Goal: Transaction & Acquisition: Purchase product/service

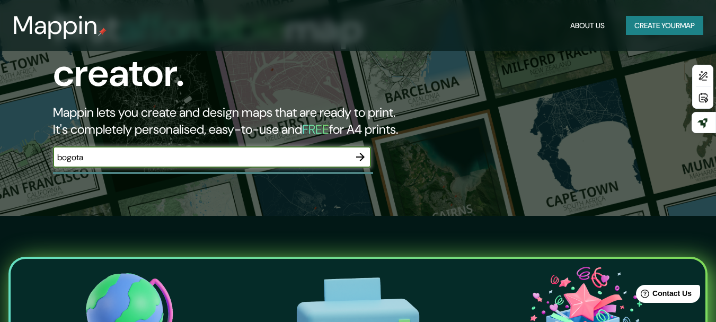
type input "bogota"
click at [364, 151] on icon "button" at bounding box center [360, 157] width 13 height 13
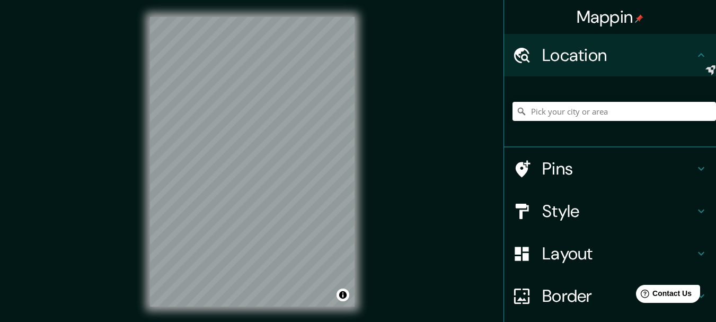
drag, startPoint x: 595, startPoint y: 101, endPoint x: 594, endPoint y: 117, distance: 16.5
click at [595, 102] on div at bounding box center [615, 111] width 204 height 53
click at [594, 117] on input "Pick your city or area" at bounding box center [615, 111] width 204 height 19
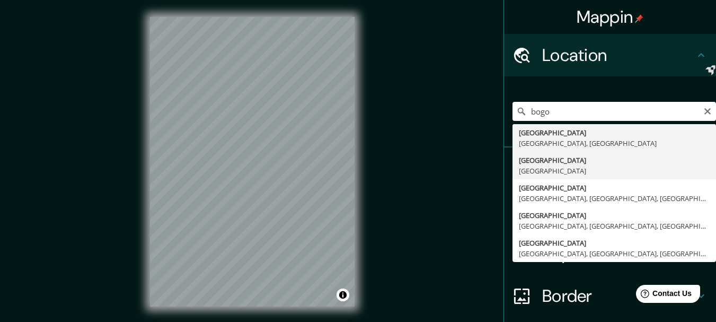
type input "Bogotá, Colombia"
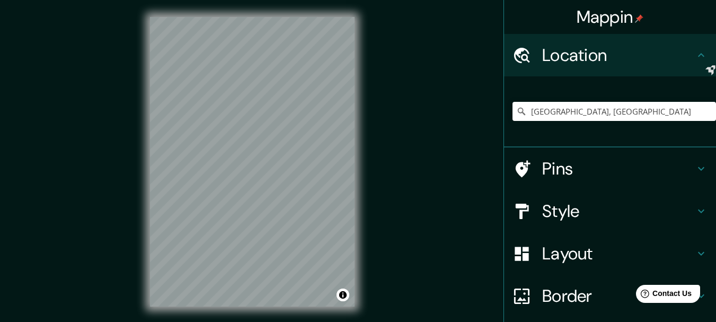
scroll to position [19, 0]
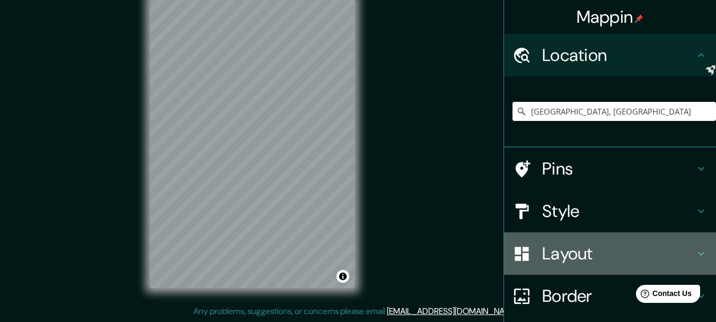
click at [552, 266] on div "Layout" at bounding box center [610, 253] width 212 height 42
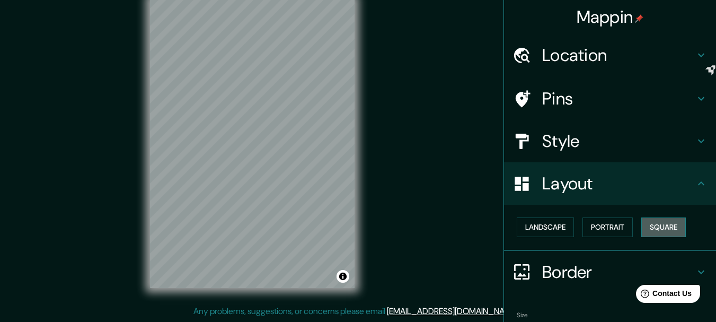
click at [667, 227] on button "Square" at bounding box center [663, 227] width 45 height 20
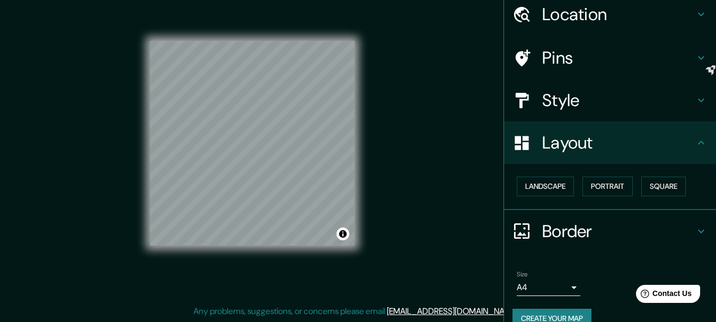
scroll to position [59, 0]
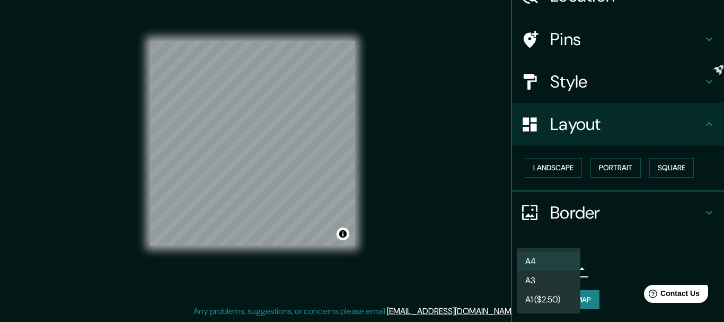
click at [546, 269] on body "Mappin Location Bogotá, Colombia Pins Style Layout Landscape Portrait Square Bo…" at bounding box center [362, 142] width 724 height 322
click at [652, 257] on div at bounding box center [362, 161] width 724 height 322
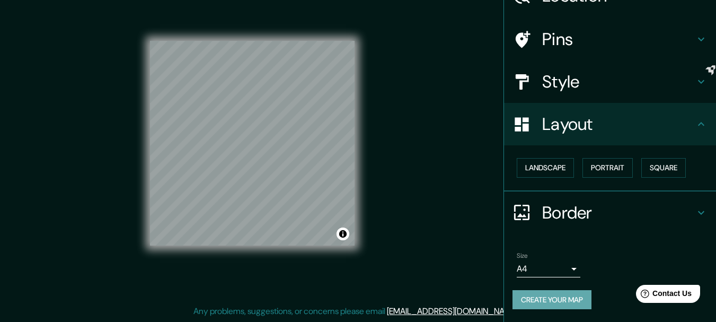
click at [569, 302] on button "Create your map" at bounding box center [552, 300] width 79 height 20
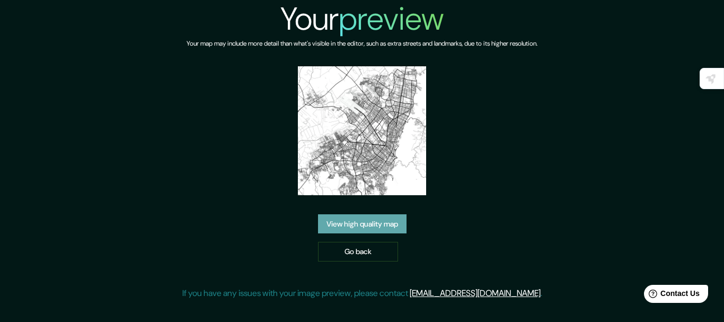
click at [386, 229] on link "View high quality map" at bounding box center [362, 224] width 89 height 20
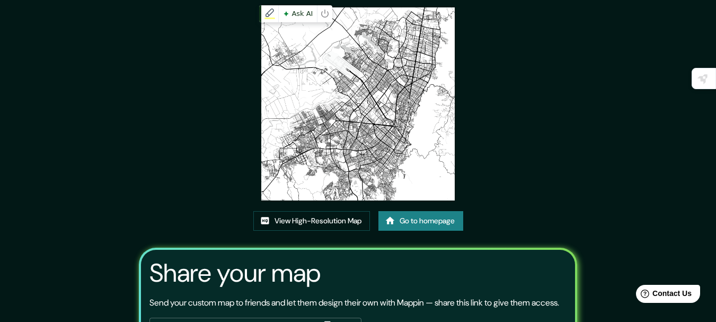
scroll to position [106, 0]
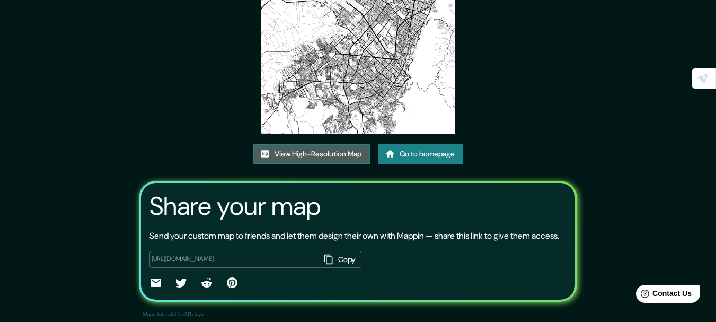
click at [339, 151] on link "View High-Resolution Map" at bounding box center [311, 154] width 117 height 20
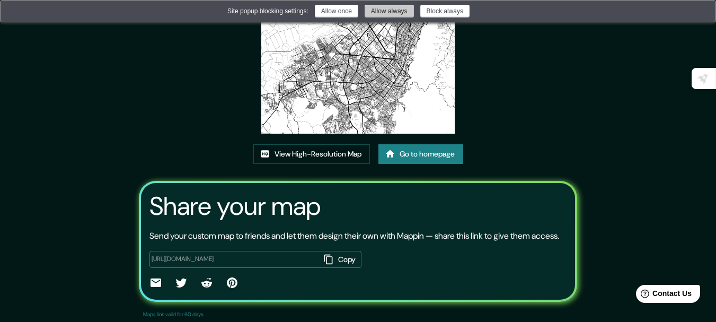
click at [401, 15] on button "Allow always" at bounding box center [389, 11] width 49 height 13
